Goal: Information Seeking & Learning: Learn about a topic

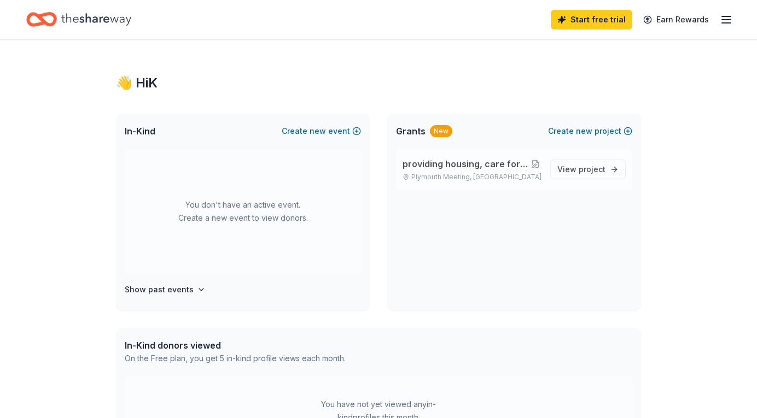
click at [440, 161] on span "providing housing, care for [PERSON_NAME] children" at bounding box center [465, 163] width 127 height 13
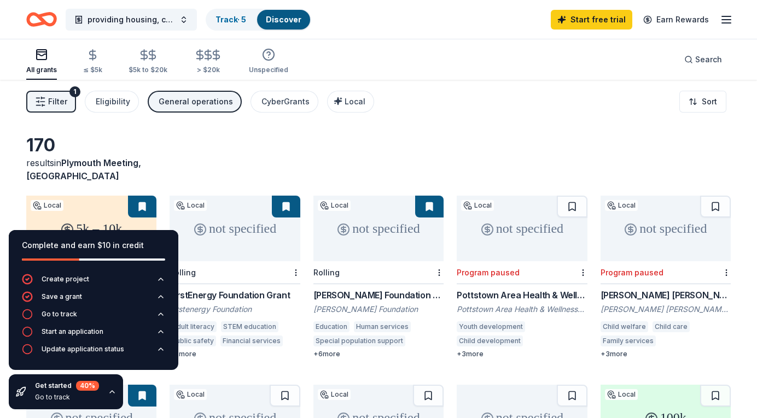
click at [247, 150] on div "170 results in Plymouth Meeting, PA" at bounding box center [378, 158] width 704 height 48
click at [110, 388] on icon "button" at bounding box center [112, 392] width 9 height 9
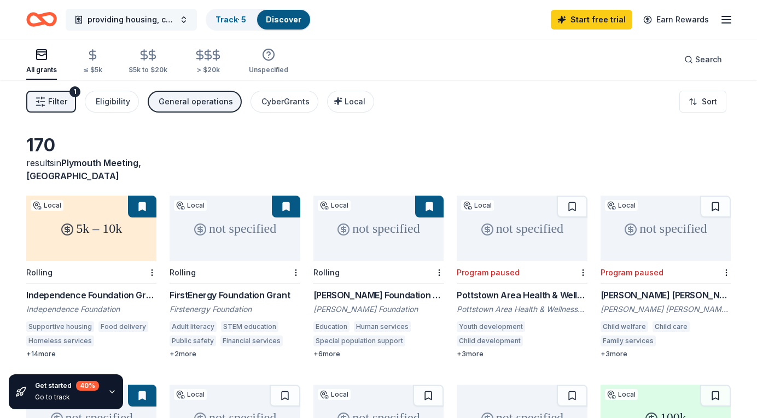
click at [183, 19] on button "providing housing, care for [PERSON_NAME] children" at bounding box center [131, 20] width 131 height 22
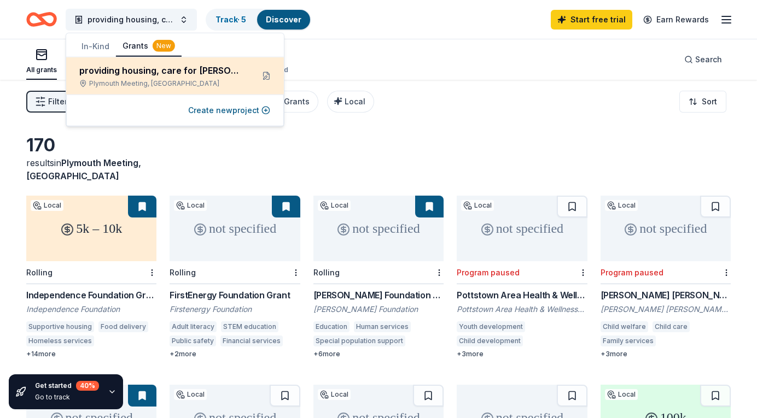
click at [137, 66] on div "providing housing, care for [PERSON_NAME] children" at bounding box center [161, 70] width 165 height 13
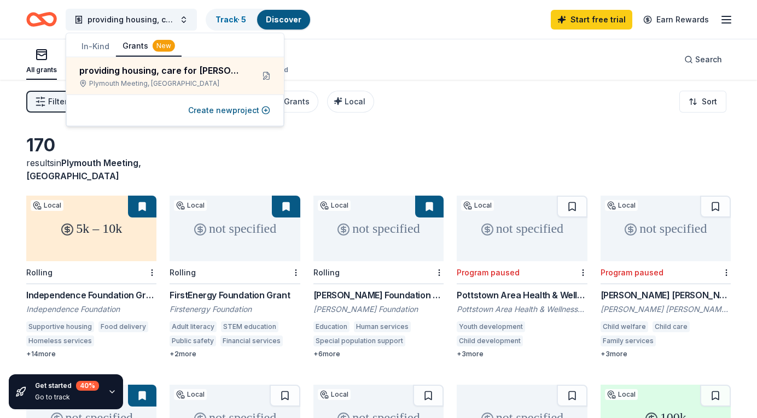
click at [137, 40] on button "Grants New" at bounding box center [149, 46] width 66 height 21
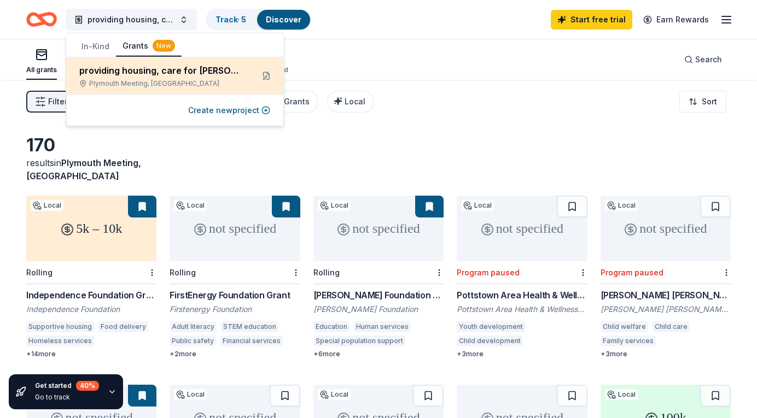
click at [98, 79] on div "providing housing, care for foster children Plymouth Meeting, PA" at bounding box center [161, 76] width 165 height 24
click at [266, 72] on button at bounding box center [265, 75] width 17 height 17
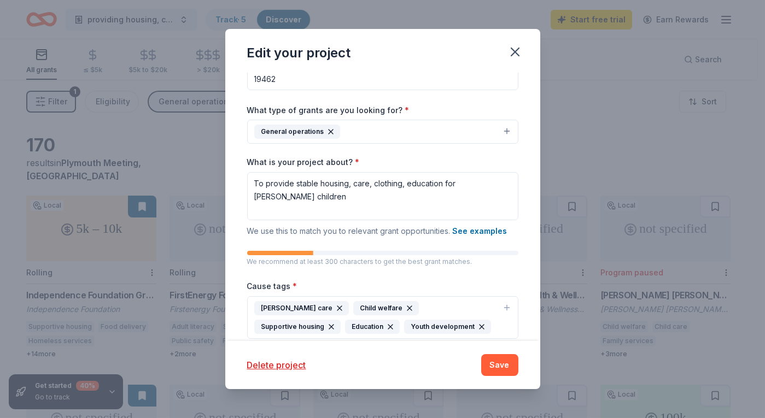
scroll to position [109, 0]
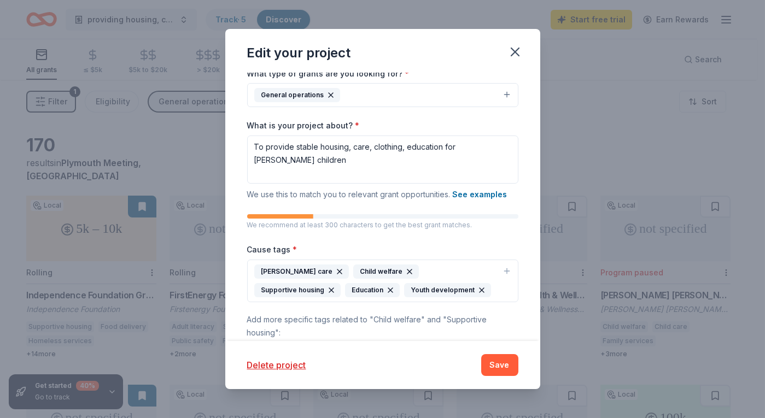
click at [273, 269] on div "Foster care" at bounding box center [301, 272] width 95 height 14
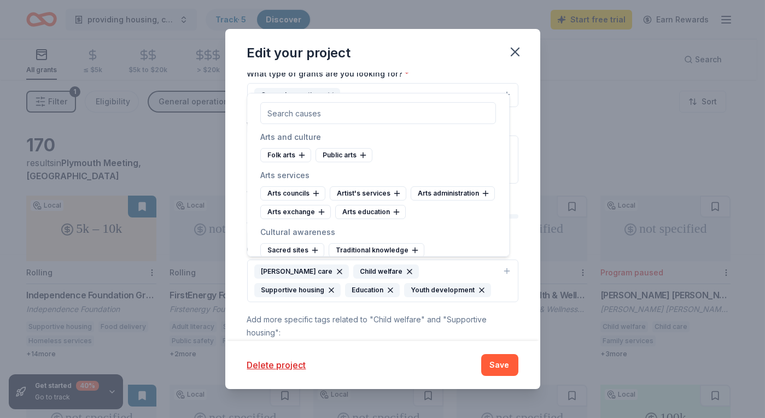
click at [285, 269] on div "Foster care" at bounding box center [301, 272] width 95 height 14
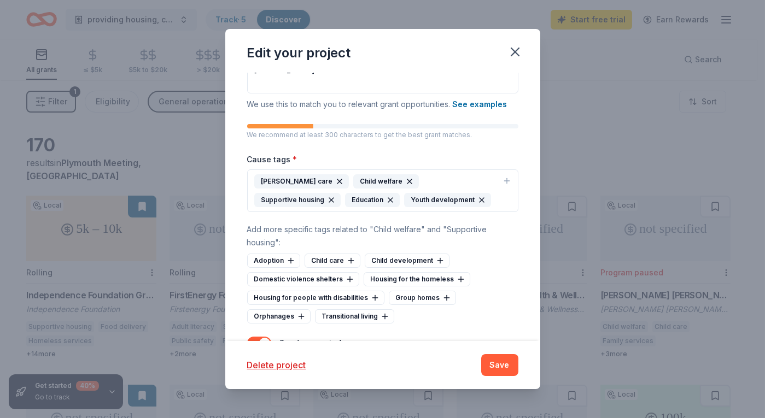
scroll to position [198, 0]
drag, startPoint x: 438, startPoint y: 176, endPoint x: 429, endPoint y: 186, distance: 13.2
click at [341, 194] on div "Supportive housing" at bounding box center [297, 201] width 86 height 14
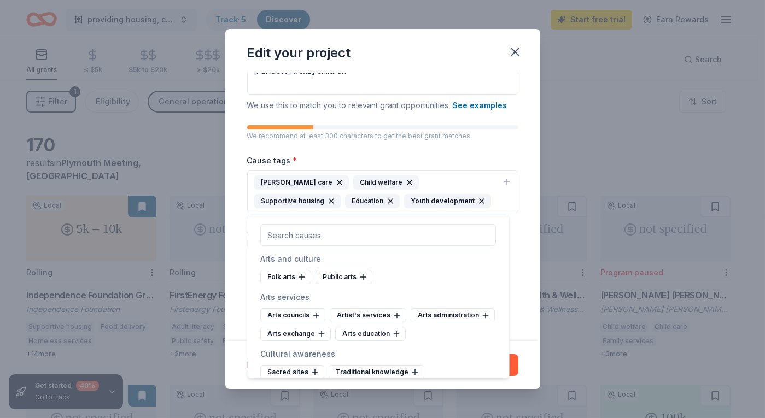
click at [341, 194] on div "Supportive housing" at bounding box center [297, 201] width 86 height 14
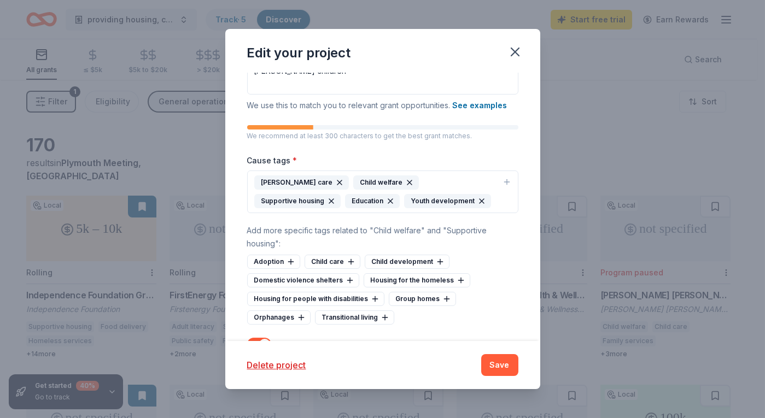
click at [345, 195] on div "Education" at bounding box center [372, 201] width 55 height 14
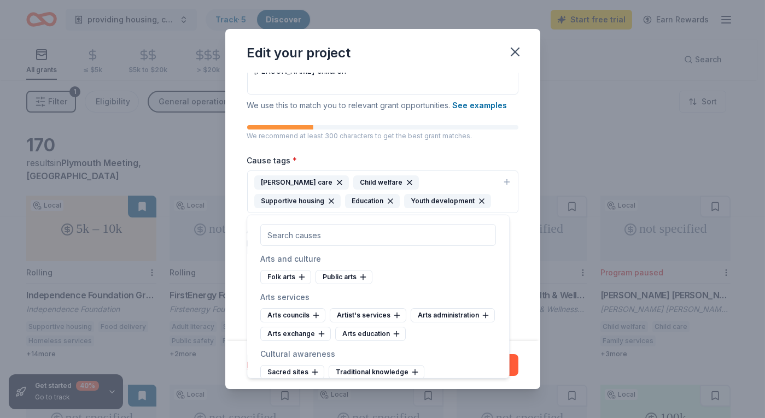
click at [404, 198] on div "Youth development" at bounding box center [447, 201] width 87 height 14
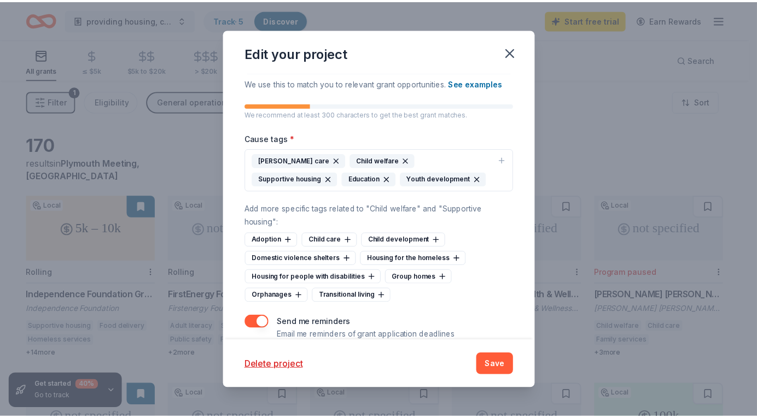
scroll to position [237, 0]
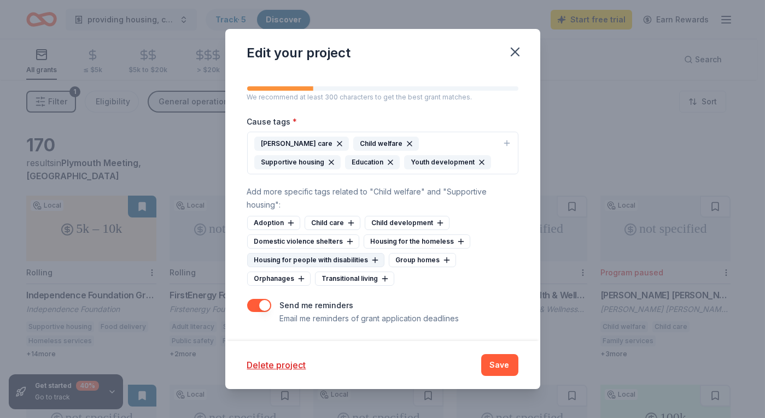
click at [371, 256] on icon at bounding box center [375, 260] width 9 height 9
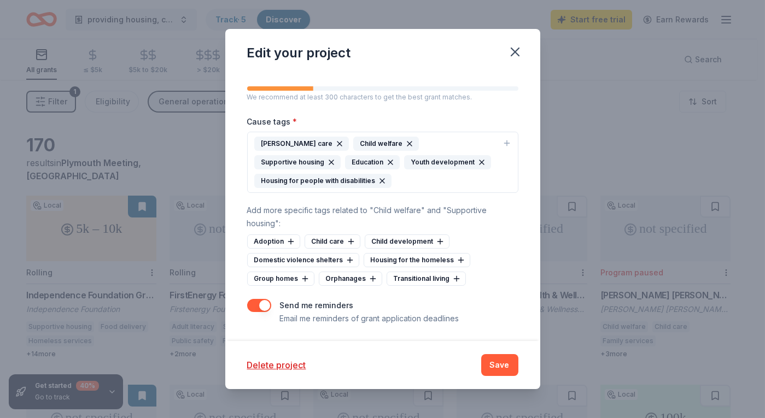
click at [381, 179] on icon "button" at bounding box center [382, 181] width 4 height 4
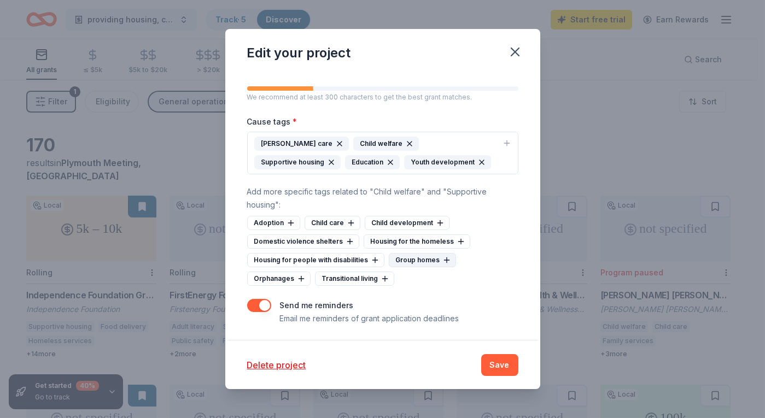
click at [411, 255] on div "Group homes" at bounding box center [422, 260] width 67 height 14
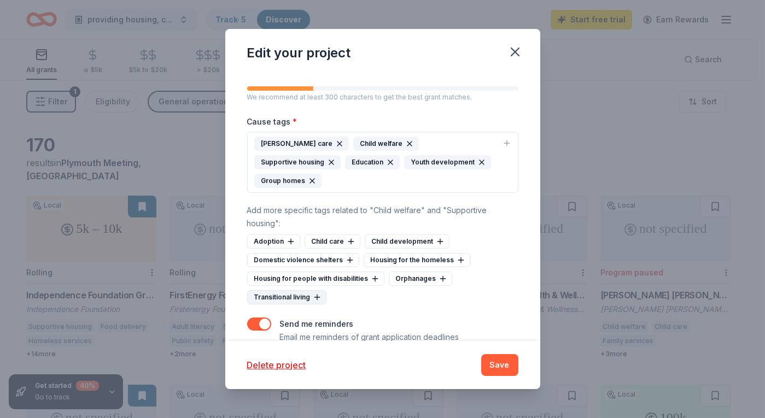
click at [285, 290] on div "Transitional living" at bounding box center [286, 297] width 79 height 14
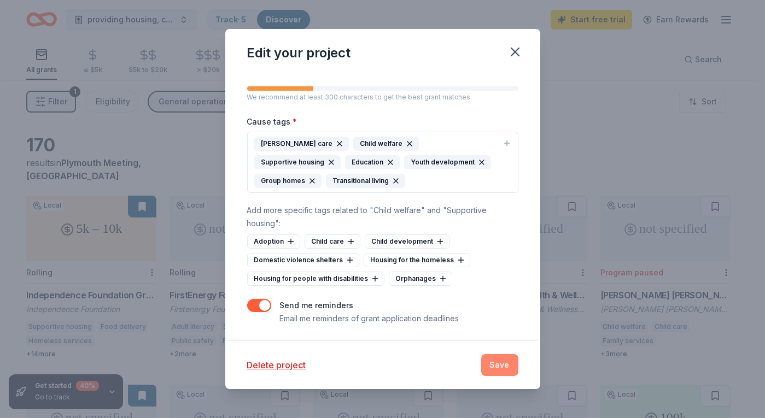
click at [502, 360] on button "Save" at bounding box center [499, 365] width 37 height 22
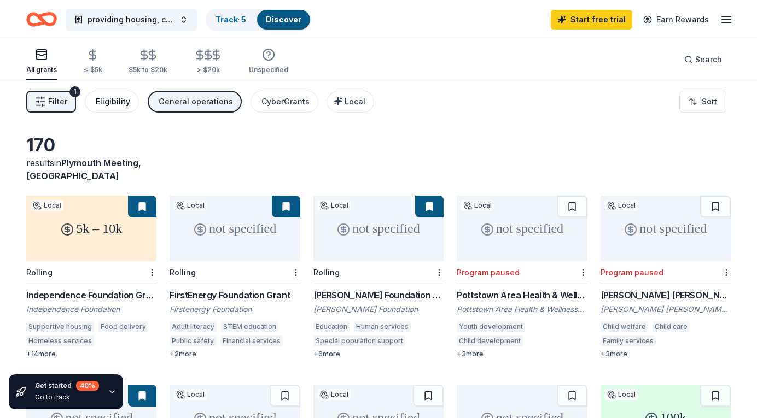
click at [114, 96] on div "Eligibility" at bounding box center [113, 101] width 34 height 13
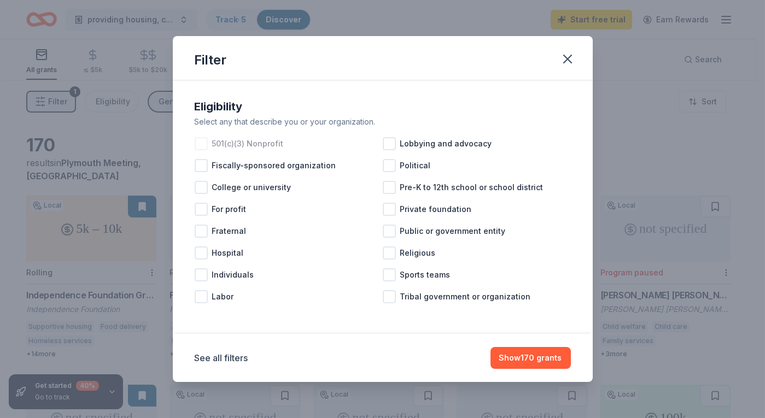
click at [204, 144] on div at bounding box center [201, 143] width 13 height 13
click at [531, 352] on button "Show 158 grants" at bounding box center [530, 358] width 80 height 22
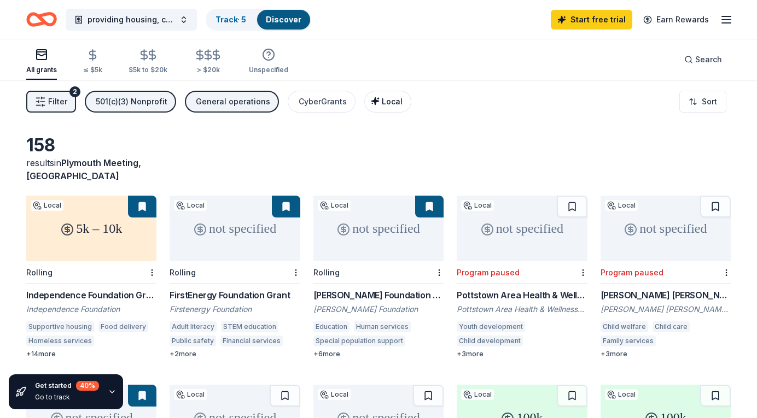
click at [383, 101] on span "Local" at bounding box center [392, 101] width 21 height 9
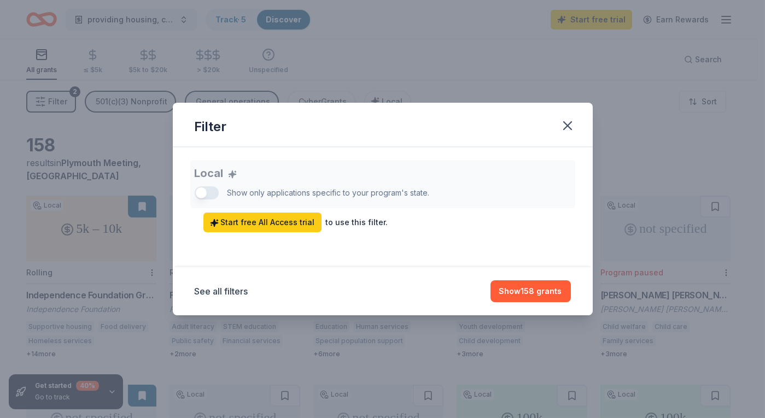
click at [202, 190] on div "Local Show only applications specific to your program's state. Start free All A…" at bounding box center [383, 196] width 376 height 72
click at [251, 190] on div "Local Show only applications specific to your program's state. Start free All A…" at bounding box center [383, 196] width 376 height 72
click at [201, 196] on div "Local Show only applications specific to your program's state. Start free All A…" at bounding box center [383, 196] width 376 height 72
click at [228, 174] on div "Local Show only applications specific to your program's state. Start free All A…" at bounding box center [383, 196] width 376 height 72
click at [342, 220] on div "to use this filter." at bounding box center [357, 222] width 62 height 13
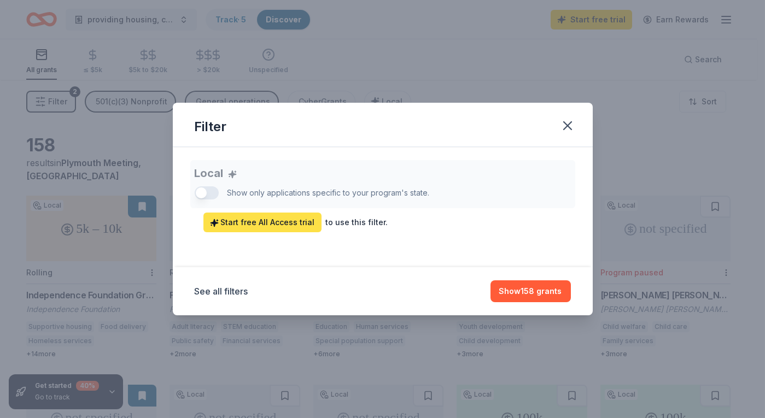
click at [276, 220] on span "Start free All Access trial" at bounding box center [262, 222] width 105 height 13
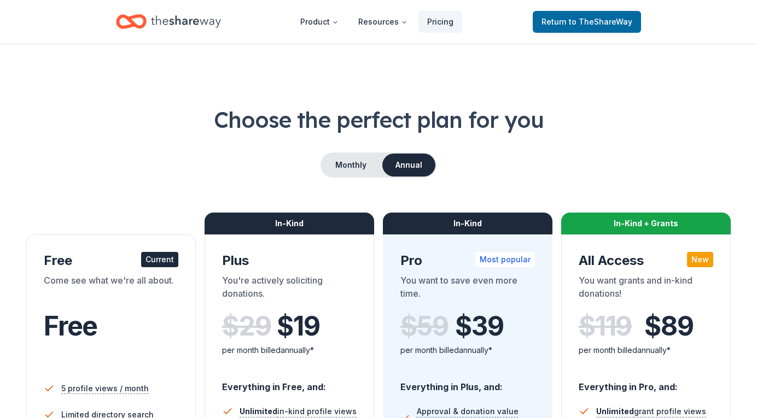
click at [159, 263] on div "Current" at bounding box center [159, 259] width 37 height 15
click at [161, 258] on div "Current" at bounding box center [159, 259] width 37 height 15
click at [159, 146] on div "Choose the perfect plan for you Monthly Annual Free Current Come see what we're…" at bounding box center [378, 393] width 704 height 578
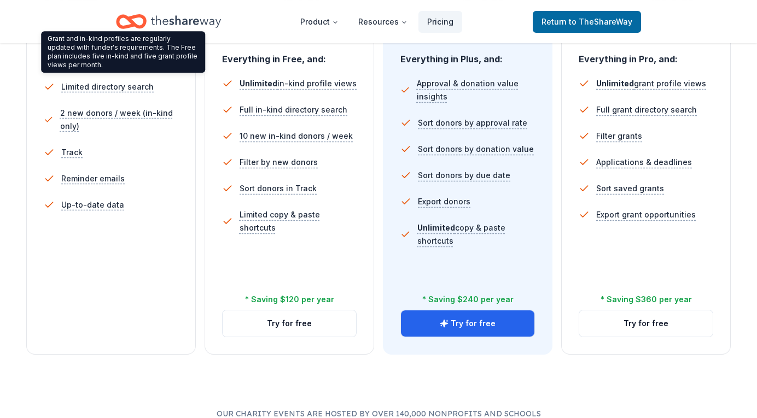
scroll to position [109, 0]
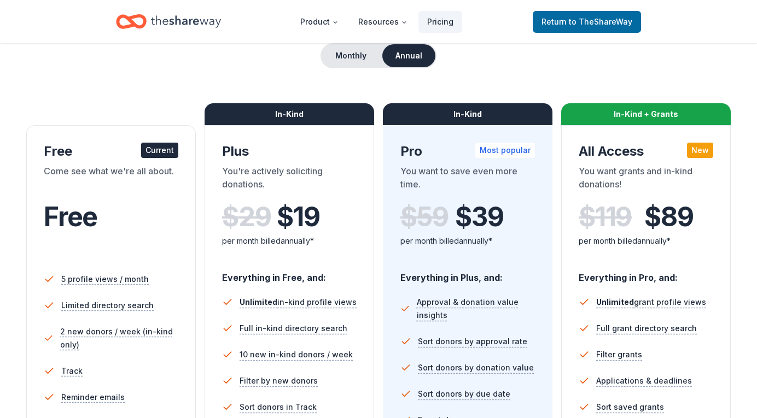
click at [145, 151] on div "Current" at bounding box center [159, 150] width 37 height 15
click at [578, 24] on span "to TheShareWay" at bounding box center [600, 21] width 63 height 9
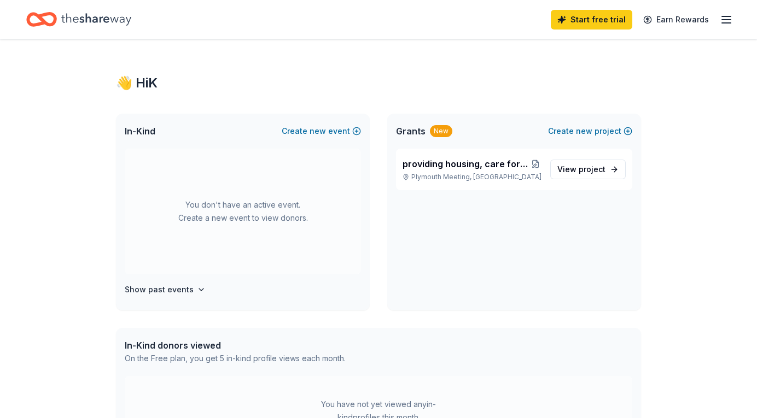
click at [407, 129] on span "Grants" at bounding box center [411, 131] width 30 height 13
click at [460, 159] on span "providing housing, care for [PERSON_NAME] children" at bounding box center [465, 163] width 127 height 13
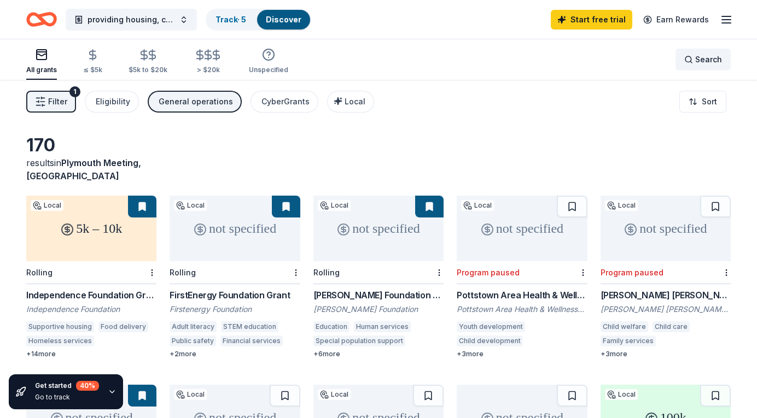
click at [701, 56] on span "Search" at bounding box center [708, 59] width 27 height 13
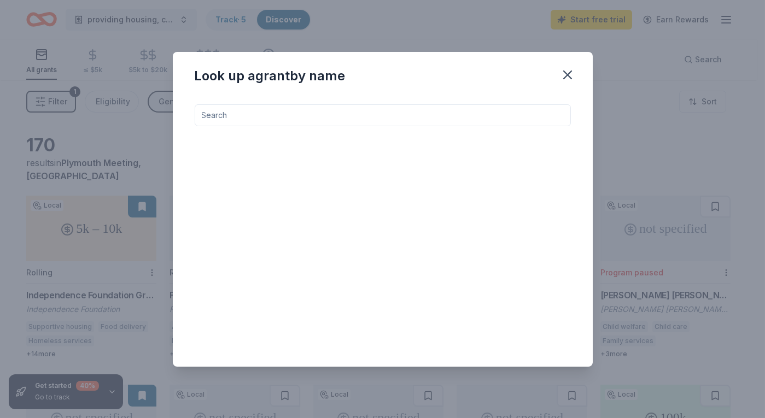
click at [306, 109] on input at bounding box center [383, 115] width 376 height 22
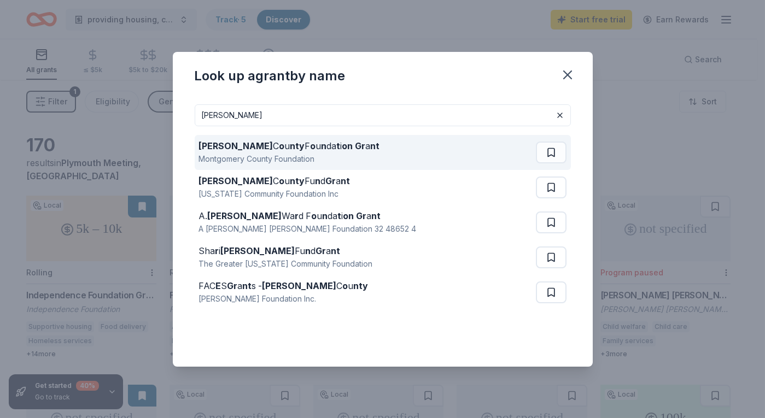
type input "[PERSON_NAME]"
click at [312, 143] on div "Montgomery C o u nty F o u n da t i on Gr a nt" at bounding box center [289, 145] width 181 height 13
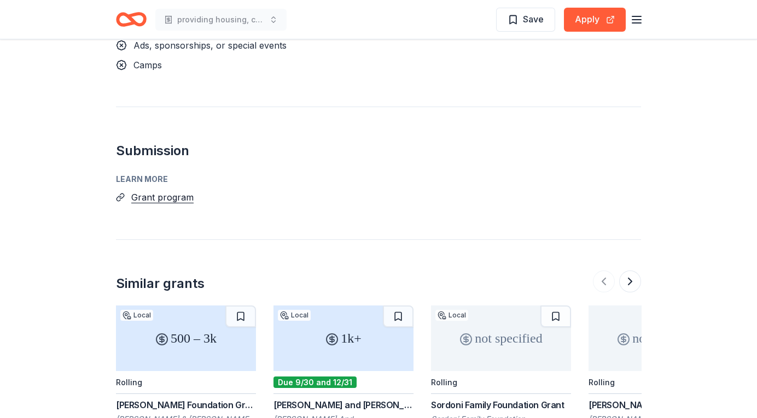
scroll to position [1421, 0]
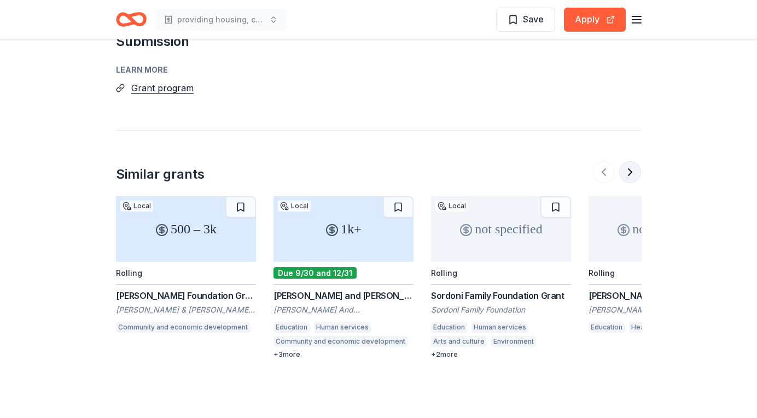
click at [632, 169] on button at bounding box center [630, 172] width 22 height 22
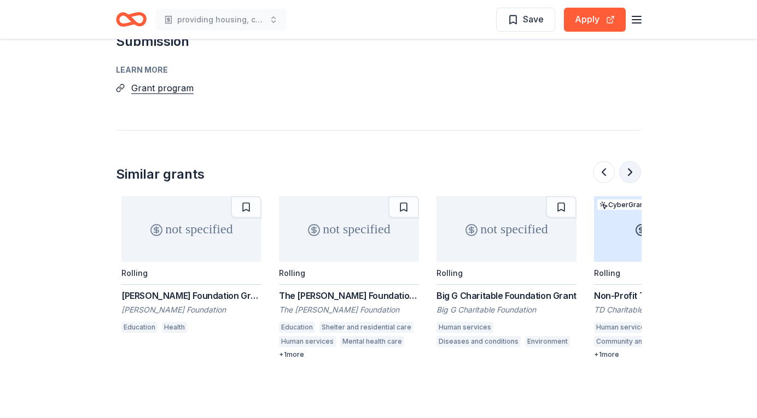
scroll to position [0, 472]
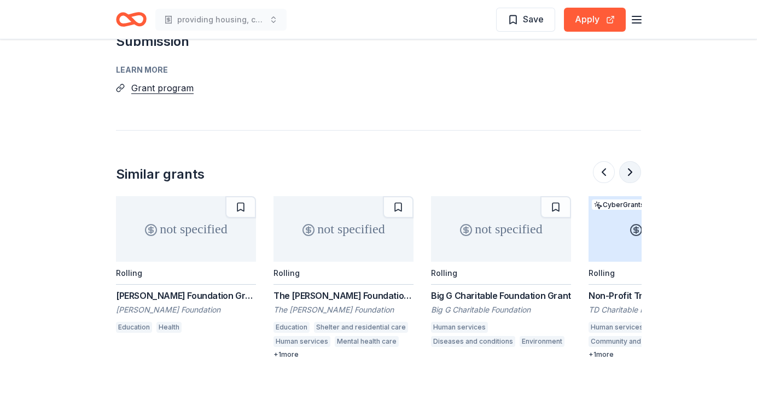
click at [632, 169] on button at bounding box center [630, 172] width 22 height 22
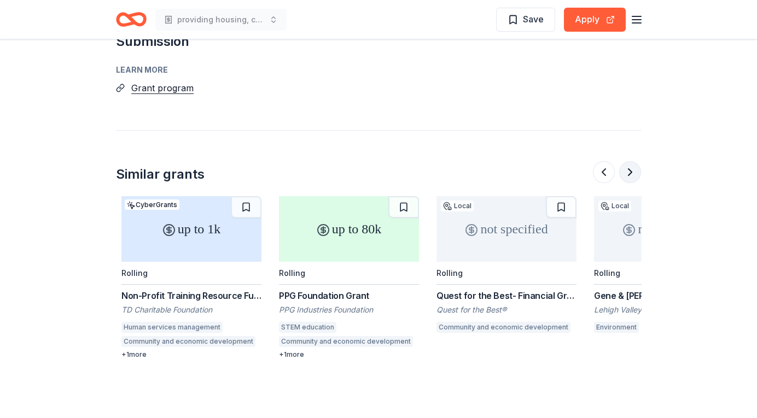
scroll to position [0, 945]
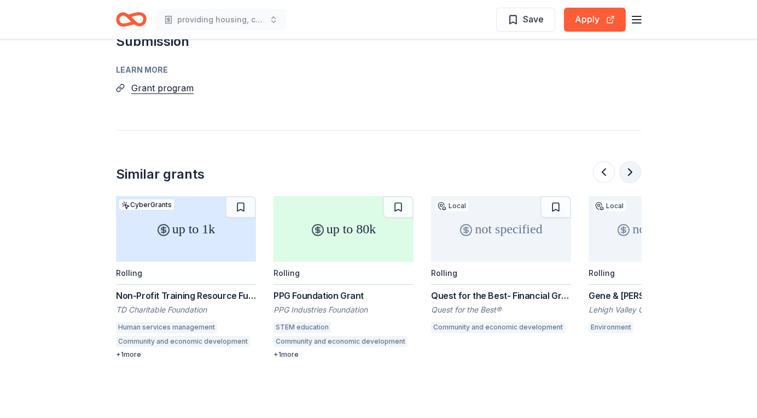
click at [632, 169] on button at bounding box center [630, 172] width 22 height 22
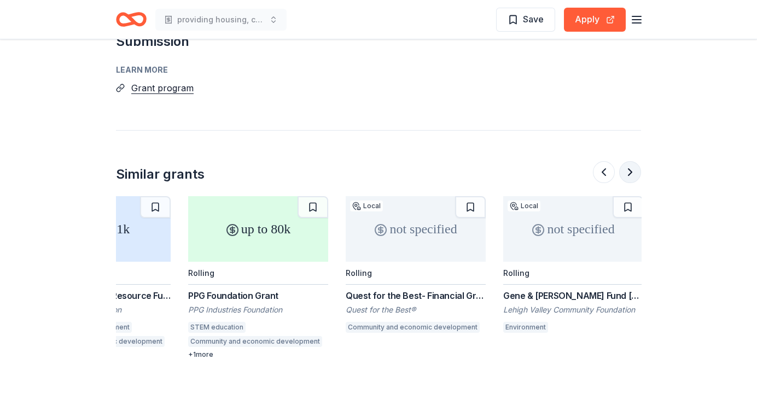
scroll to position [0, 1032]
click at [427, 292] on div "Quest for the Best- Financial Grant" at bounding box center [414, 295] width 140 height 13
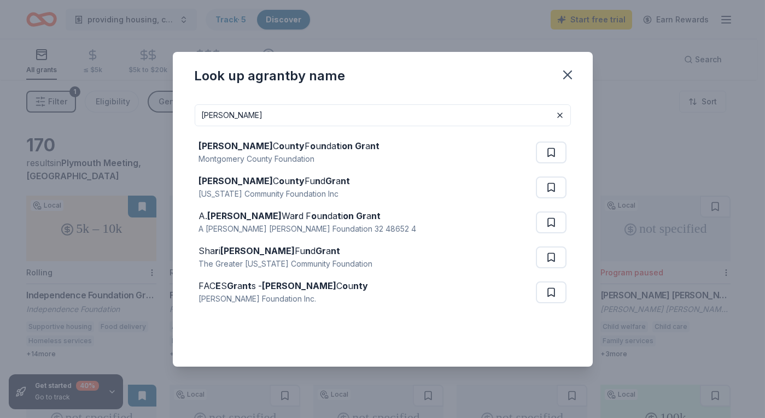
click at [273, 114] on input "[PERSON_NAME]" at bounding box center [383, 115] width 376 height 22
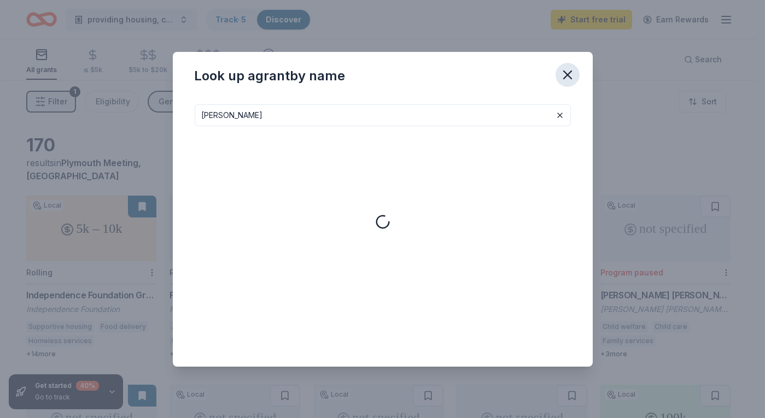
type input "[PERSON_NAME]"
click at [568, 78] on icon "button" at bounding box center [567, 74] width 15 height 15
